Goal: Task Accomplishment & Management: Use online tool/utility

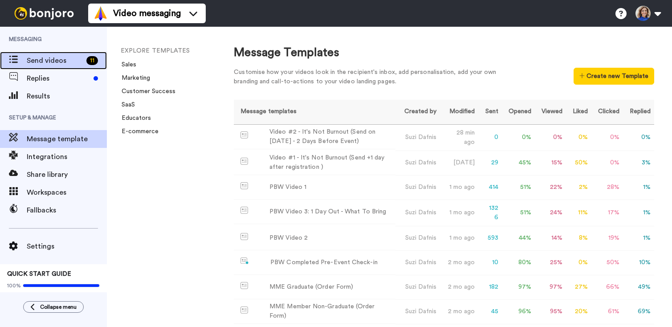
click at [67, 61] on span "Send videos" at bounding box center [55, 60] width 56 height 11
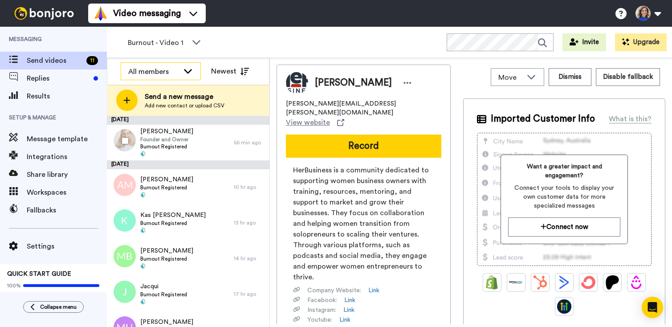
scroll to position [3, 0]
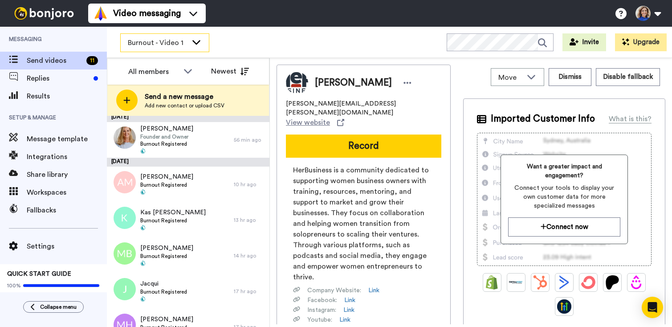
click at [189, 42] on div "Burnout - Video 1" at bounding box center [165, 43] width 88 height 18
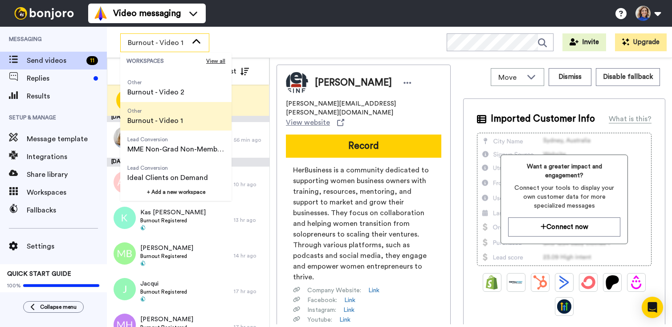
scroll to position [360, 0]
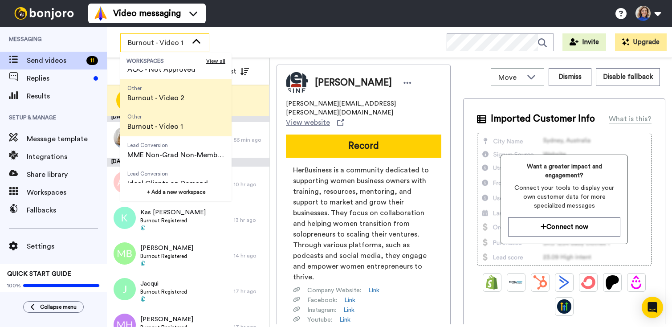
click at [151, 83] on span "Other Burnout - Video 2" at bounding box center [155, 93] width 71 height 29
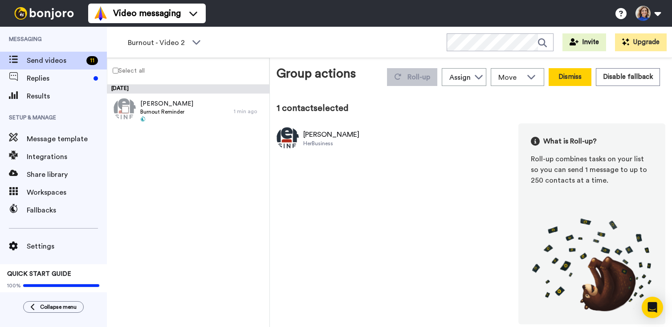
click at [584, 80] on button "Dismiss" at bounding box center [570, 77] width 43 height 18
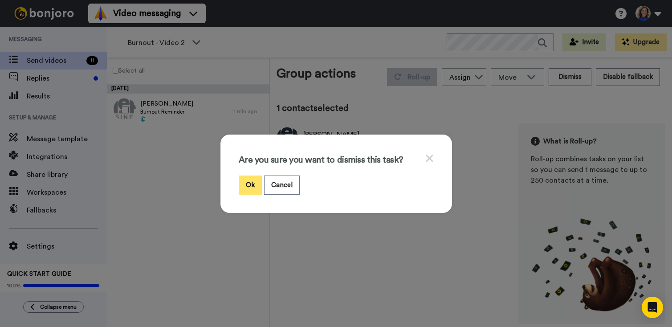
click at [255, 184] on button "Ok" at bounding box center [250, 185] width 23 height 19
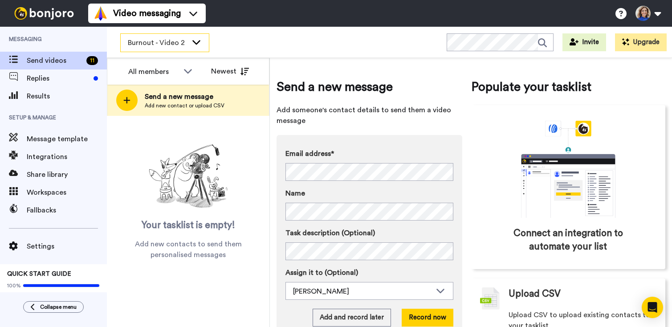
click at [189, 37] on div "Burnout - Video 2" at bounding box center [165, 43] width 88 height 18
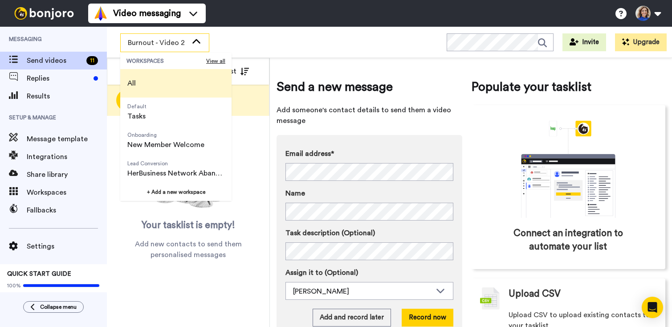
click at [145, 84] on li "All" at bounding box center [175, 83] width 111 height 29
